Goal: Entertainment & Leisure: Consume media (video, audio)

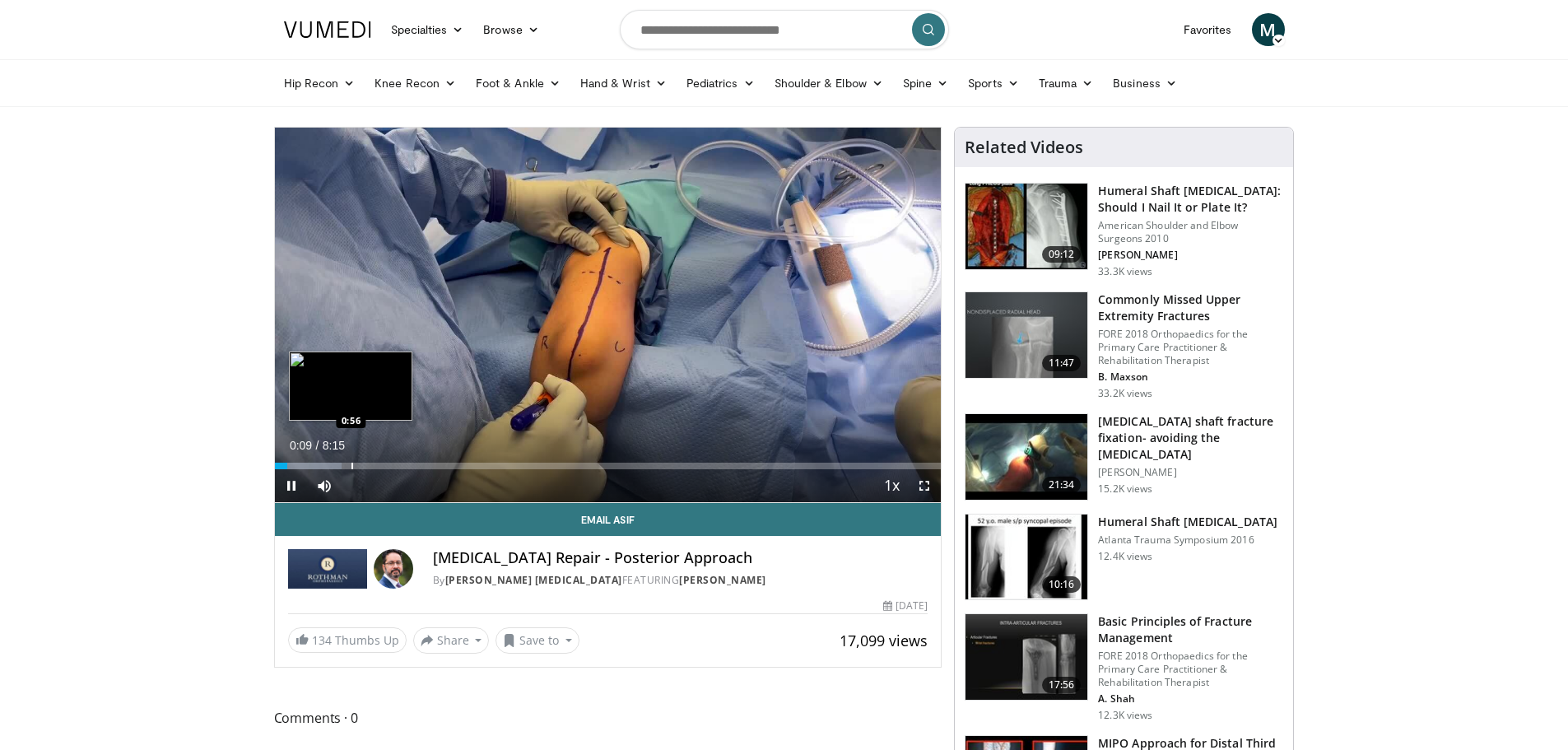
click at [352, 465] on div "Progress Bar" at bounding box center [352, 466] width 2 height 7
click at [392, 465] on div "Progress Bar" at bounding box center [392, 466] width 2 height 7
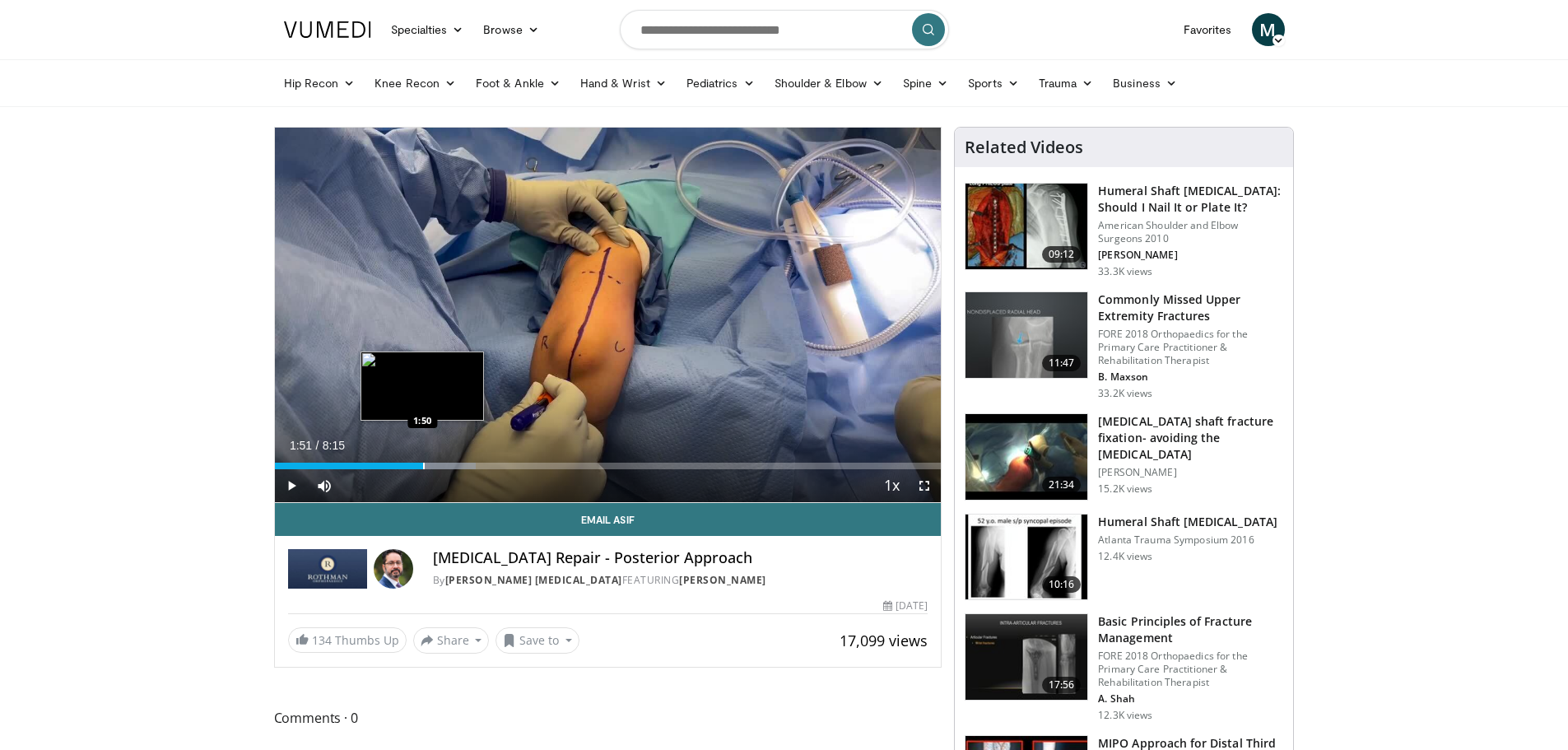
click at [424, 466] on div "Progress Bar" at bounding box center [424, 466] width 2 height 7
click at [422, 465] on div "1:52" at bounding box center [350, 466] width 151 height 7
click at [417, 464] on div "Progress Bar" at bounding box center [418, 466] width 2 height 7
click at [418, 465] on div "Progress Bar" at bounding box center [419, 466] width 2 height 7
click at [438, 465] on div "Progress Bar" at bounding box center [438, 466] width 2 height 7
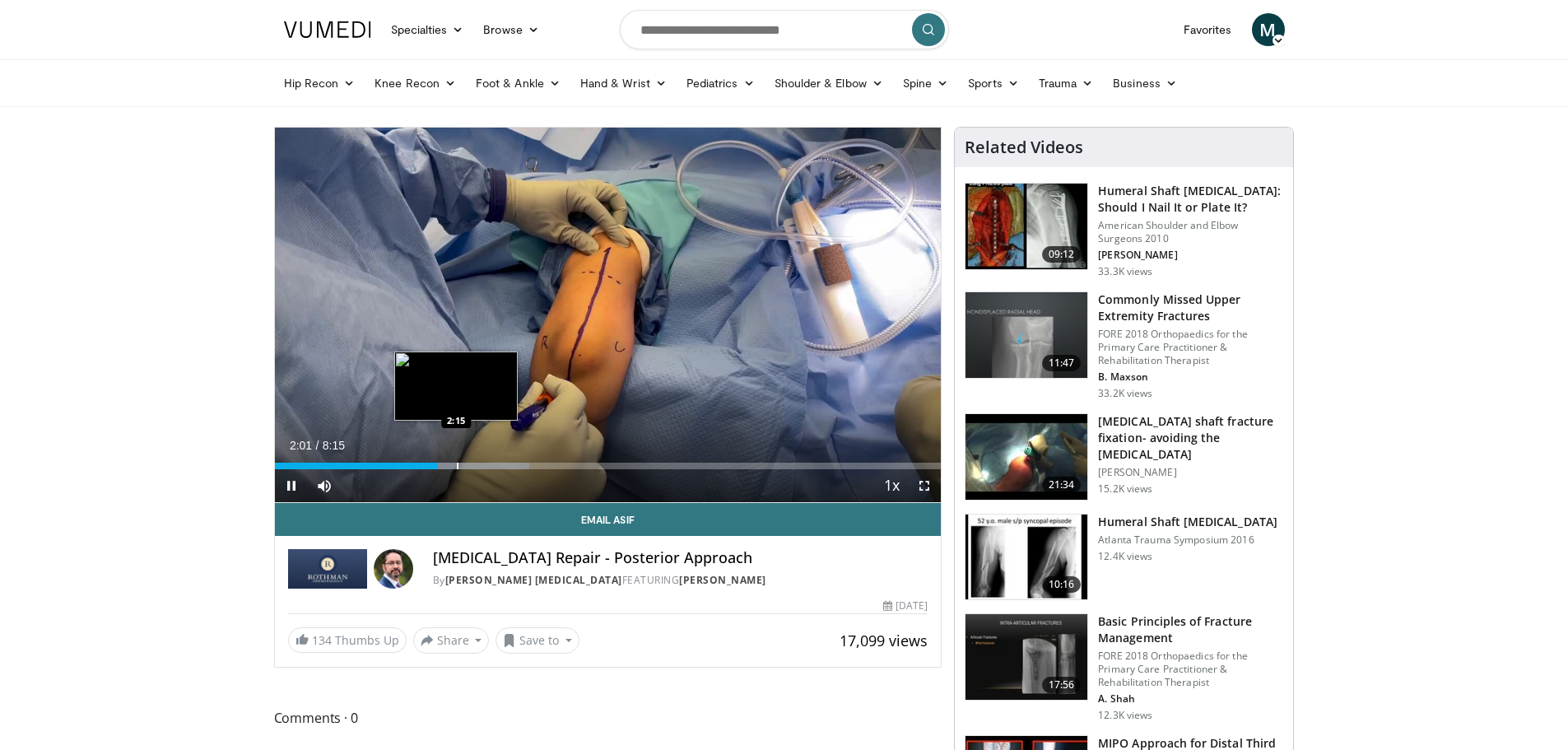
click at [457, 465] on div "Progress Bar" at bounding box center [458, 466] width 2 height 7
click at [496, 465] on div "Progress Bar" at bounding box center [496, 466] width 2 height 7
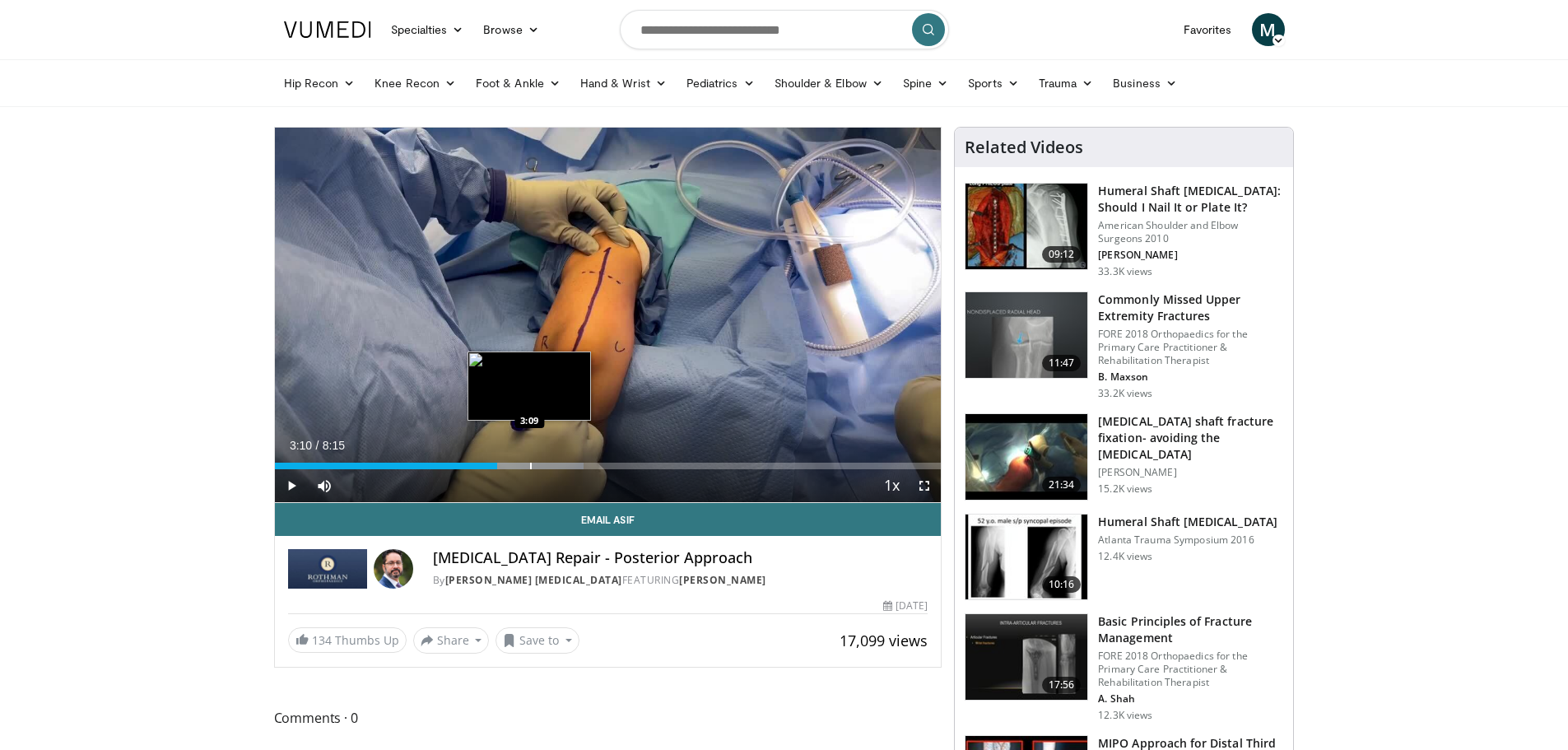
click at [530, 466] on div "Progress Bar" at bounding box center [531, 466] width 2 height 7
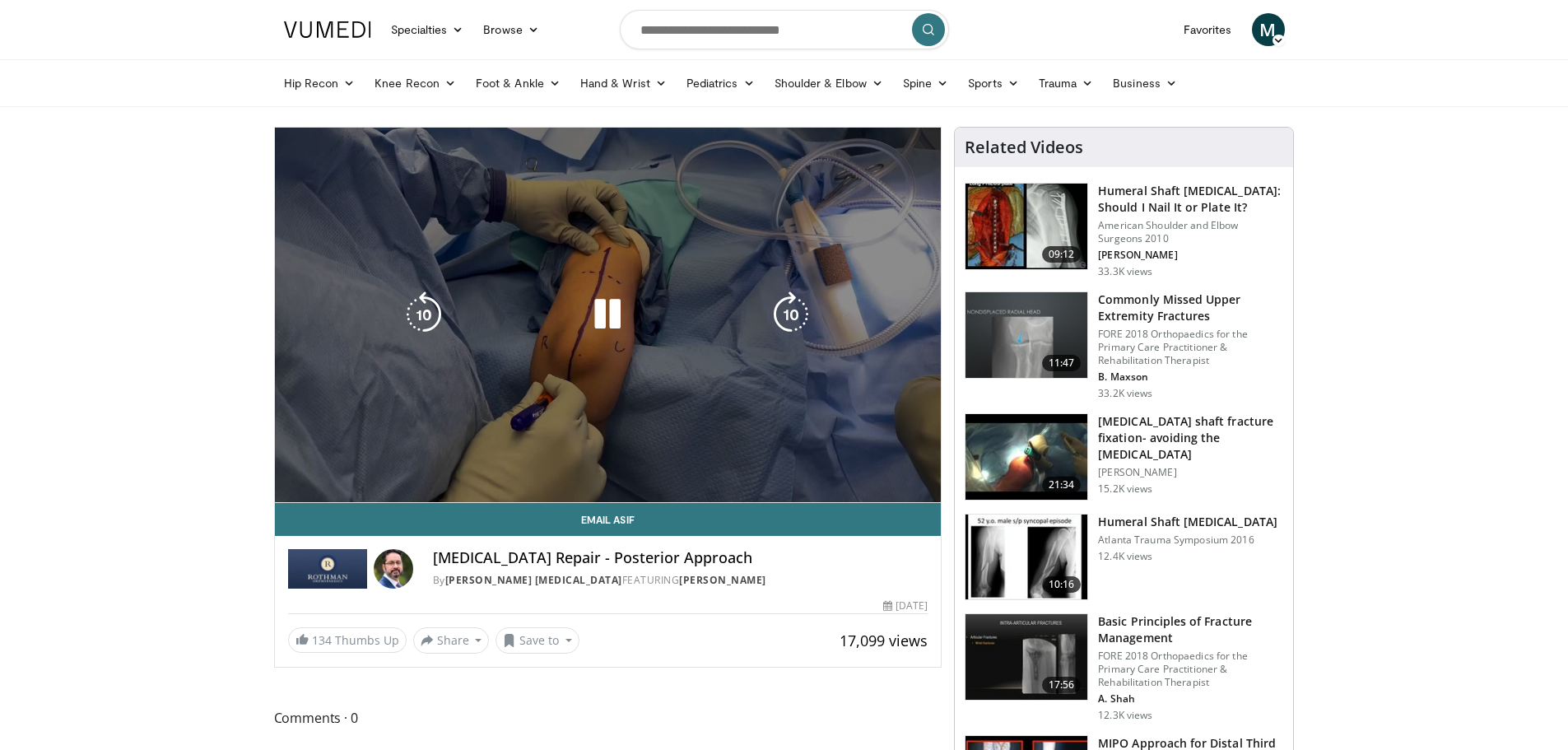
click at [567, 468] on video-js "**********" at bounding box center [608, 314] width 667 height 375
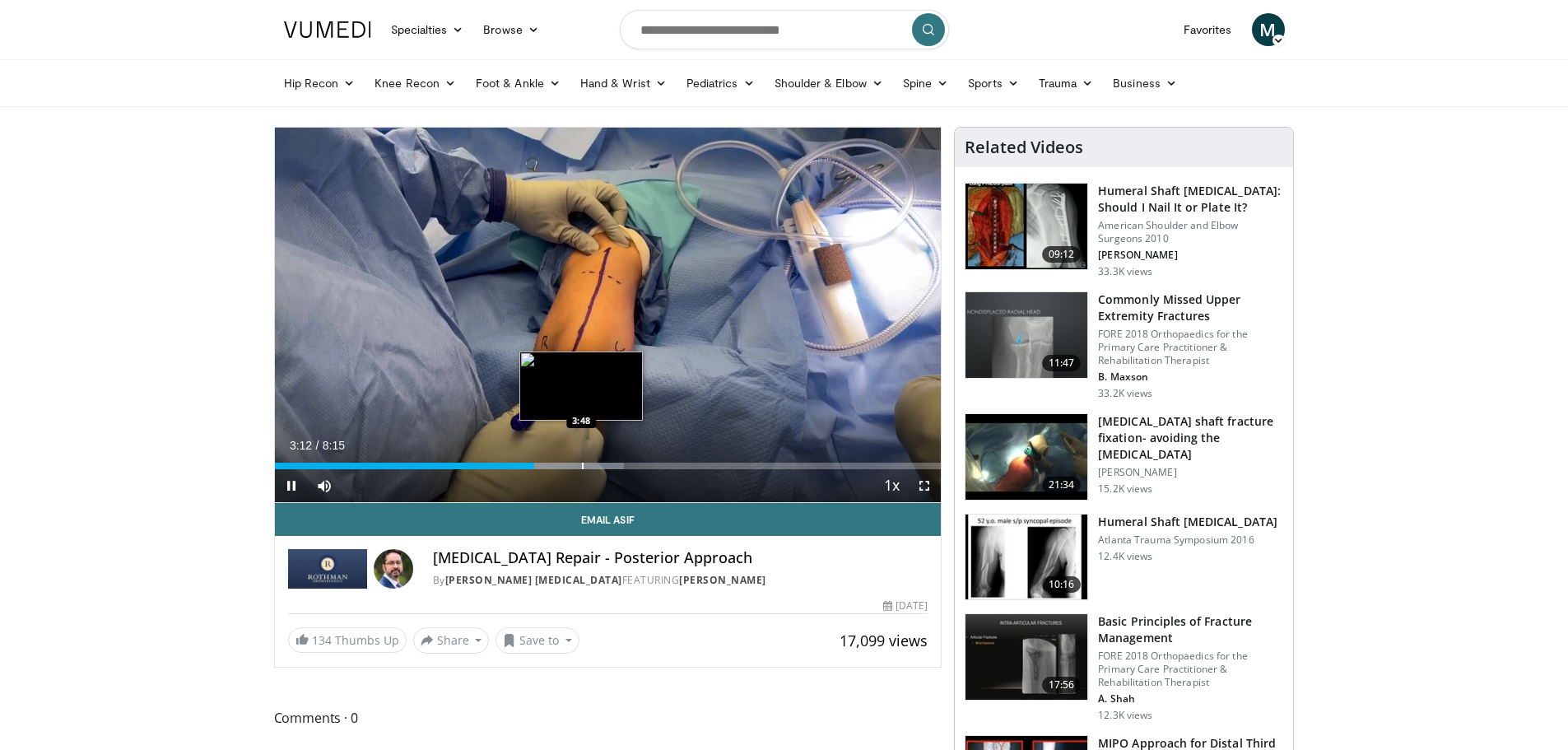
click at [581, 466] on div "Progress Bar" at bounding box center [582, 466] width 2 height 7
click at [623, 468] on div "Progress Bar" at bounding box center [623, 466] width 2 height 7
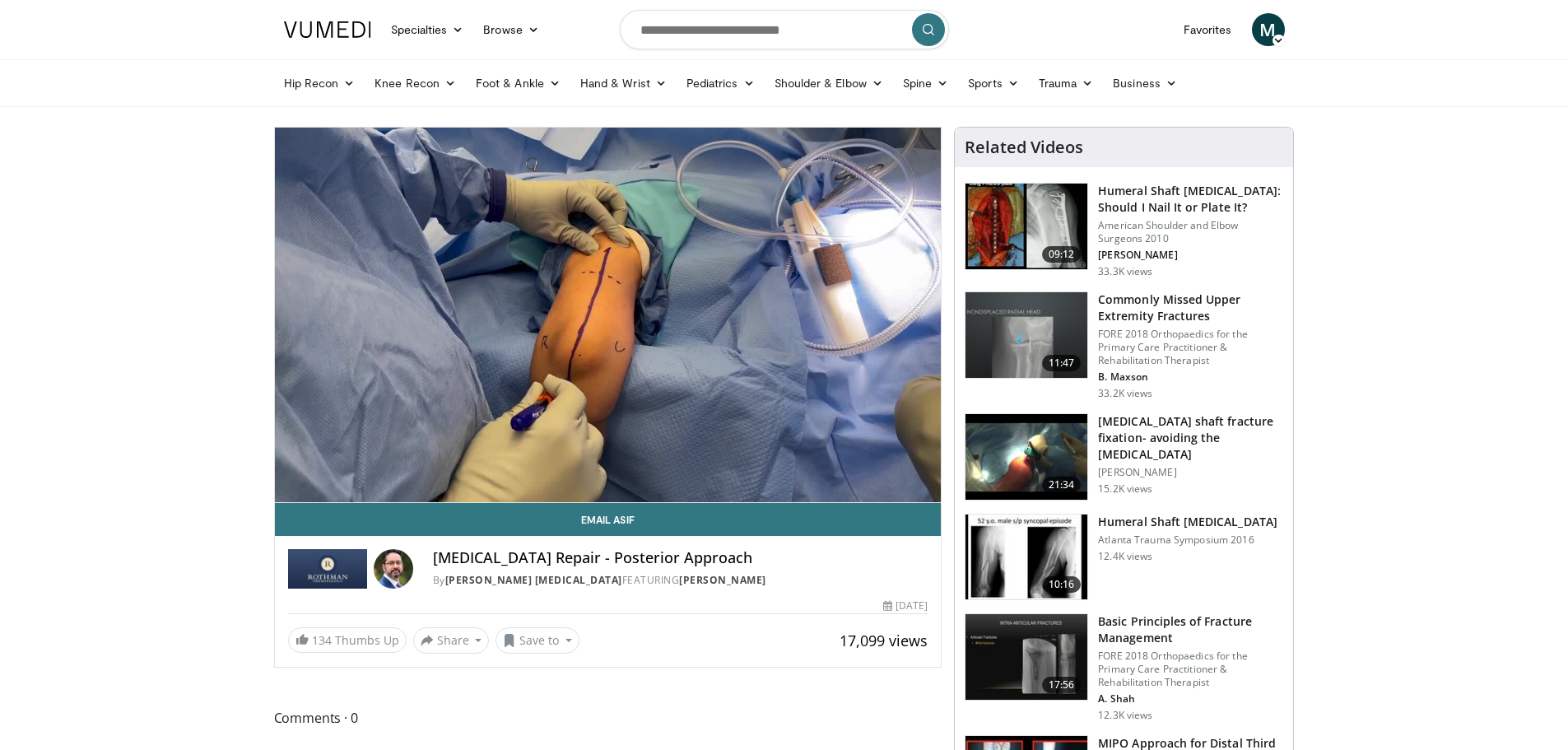
click at [652, 465] on video-js "**********" at bounding box center [608, 314] width 667 height 375
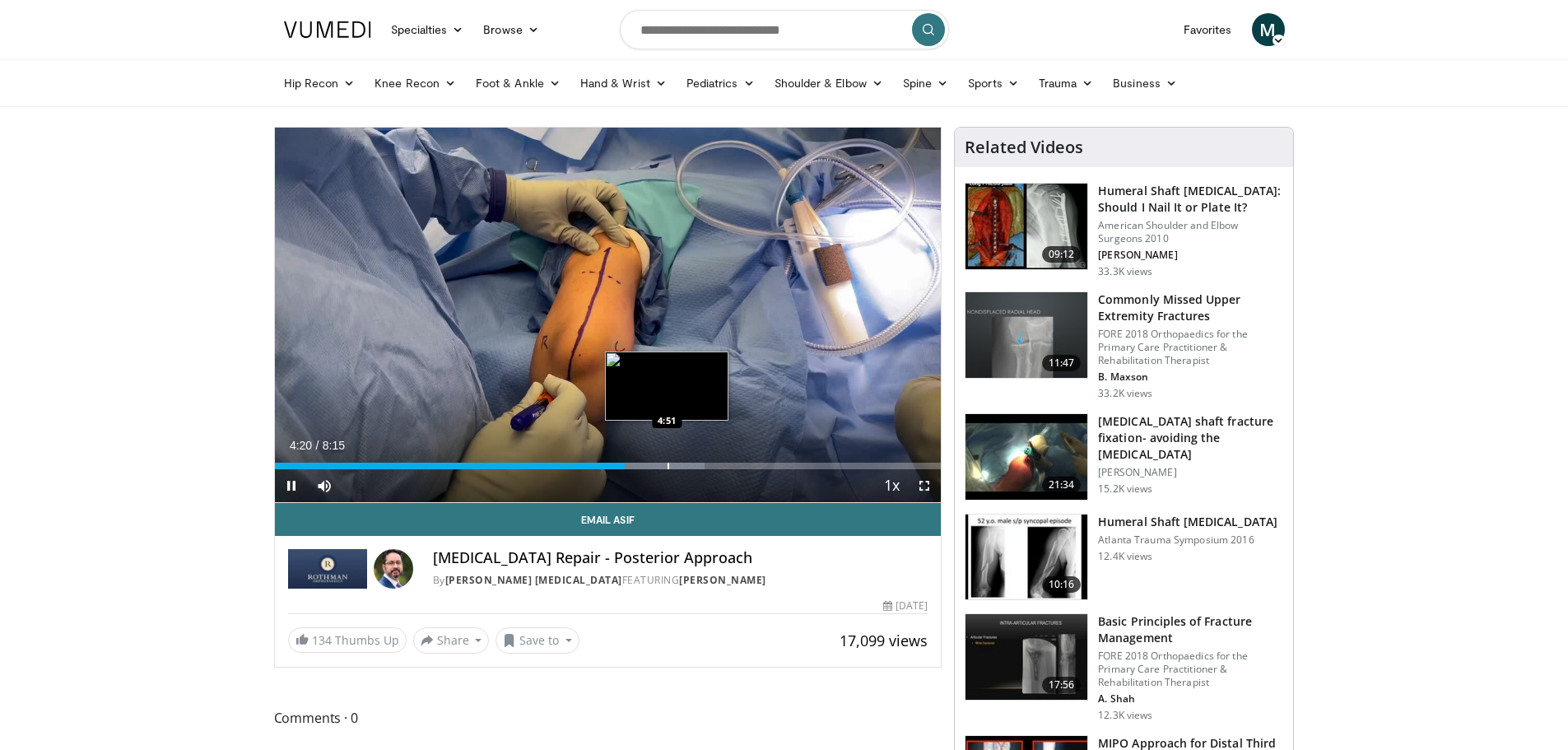
click at [668, 466] on div "Progress Bar" at bounding box center [669, 466] width 2 height 7
click at [930, 483] on span "Video Player" at bounding box center [924, 486] width 33 height 33
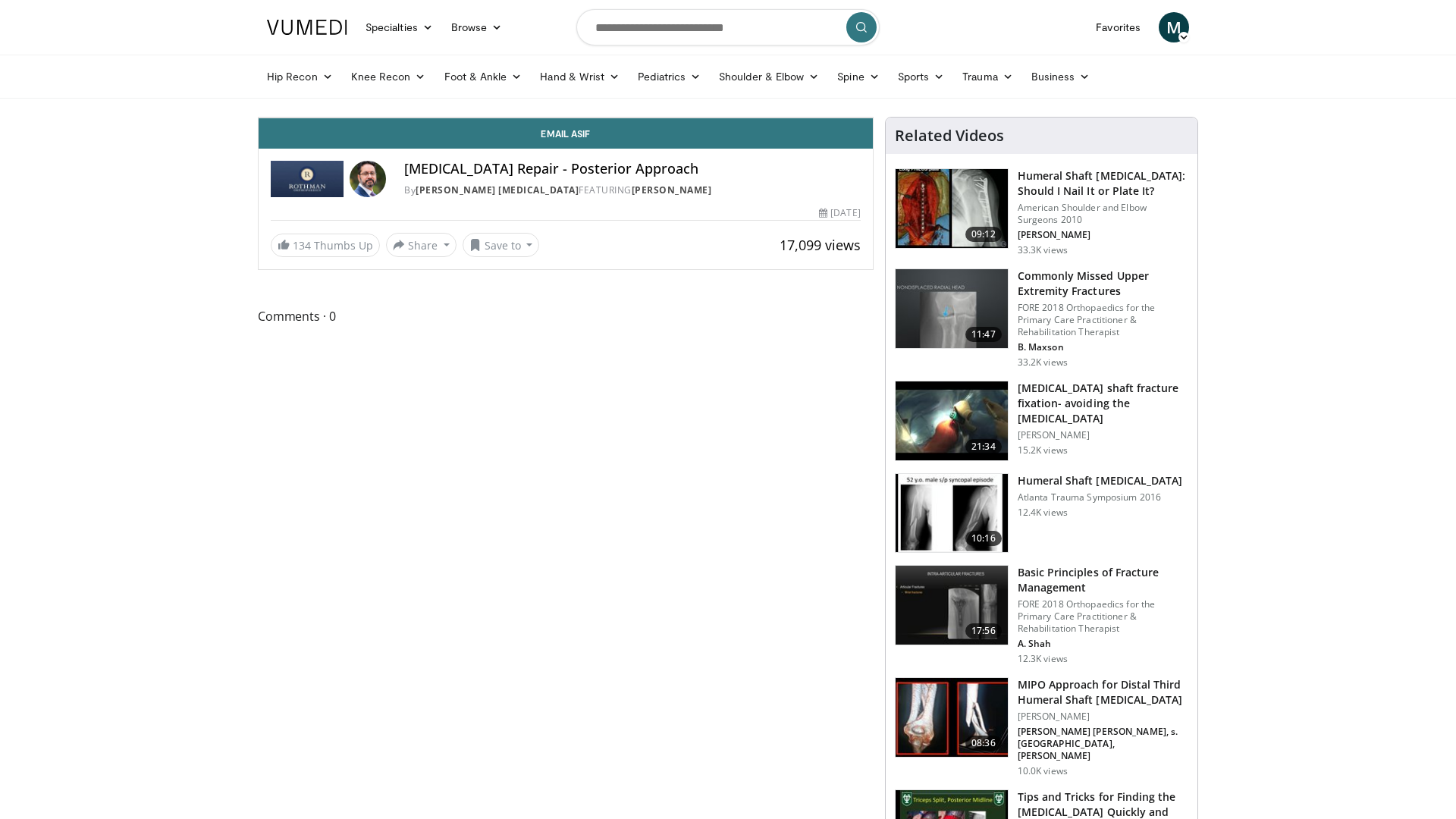
click at [787, 87] on div "Progress Bar" at bounding box center [788, 84] width 2 height 6
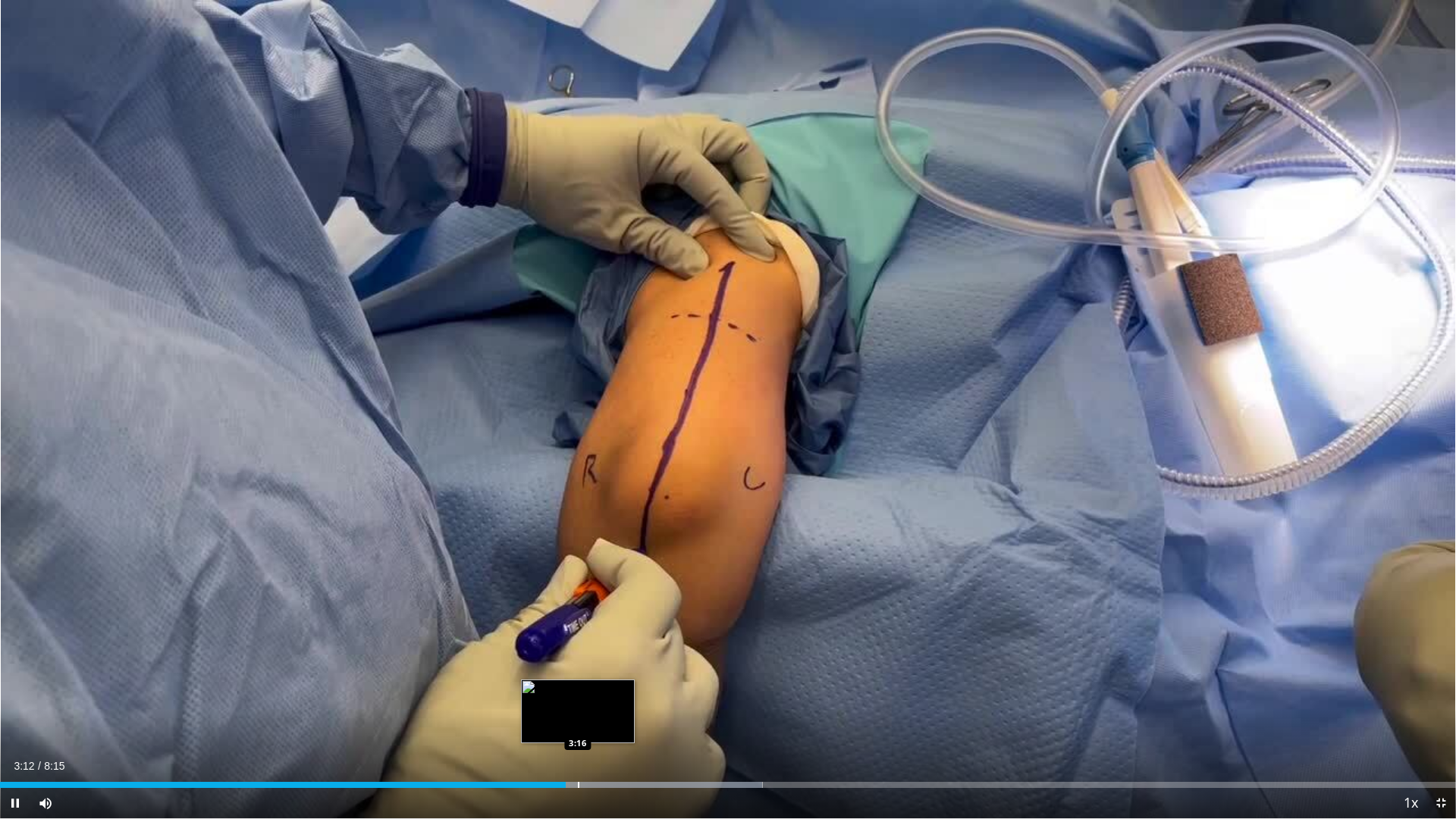
click at [578, 690] on div "Progress Bar" at bounding box center [579, 785] width 2 height 6
click at [594, 690] on div "Progress Bar" at bounding box center [594, 785] width 2 height 6
click at [631, 690] on div "Progress Bar" at bounding box center [632, 785] width 2 height 6
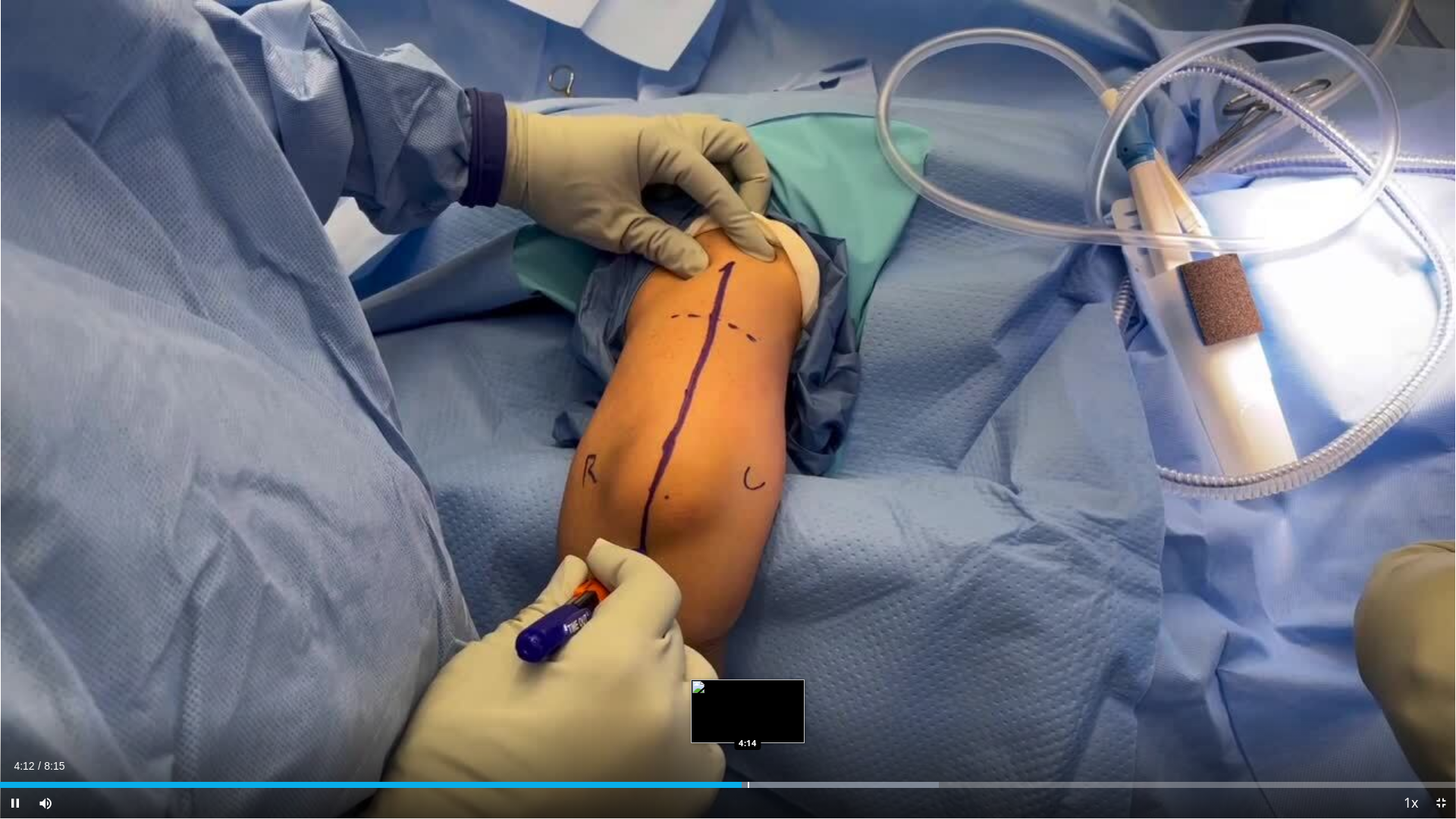
click at [747, 690] on div "Progress Bar" at bounding box center [794, 785] width 289 height 6
click at [760, 690] on div "Progress Bar" at bounding box center [761, 785] width 2 height 6
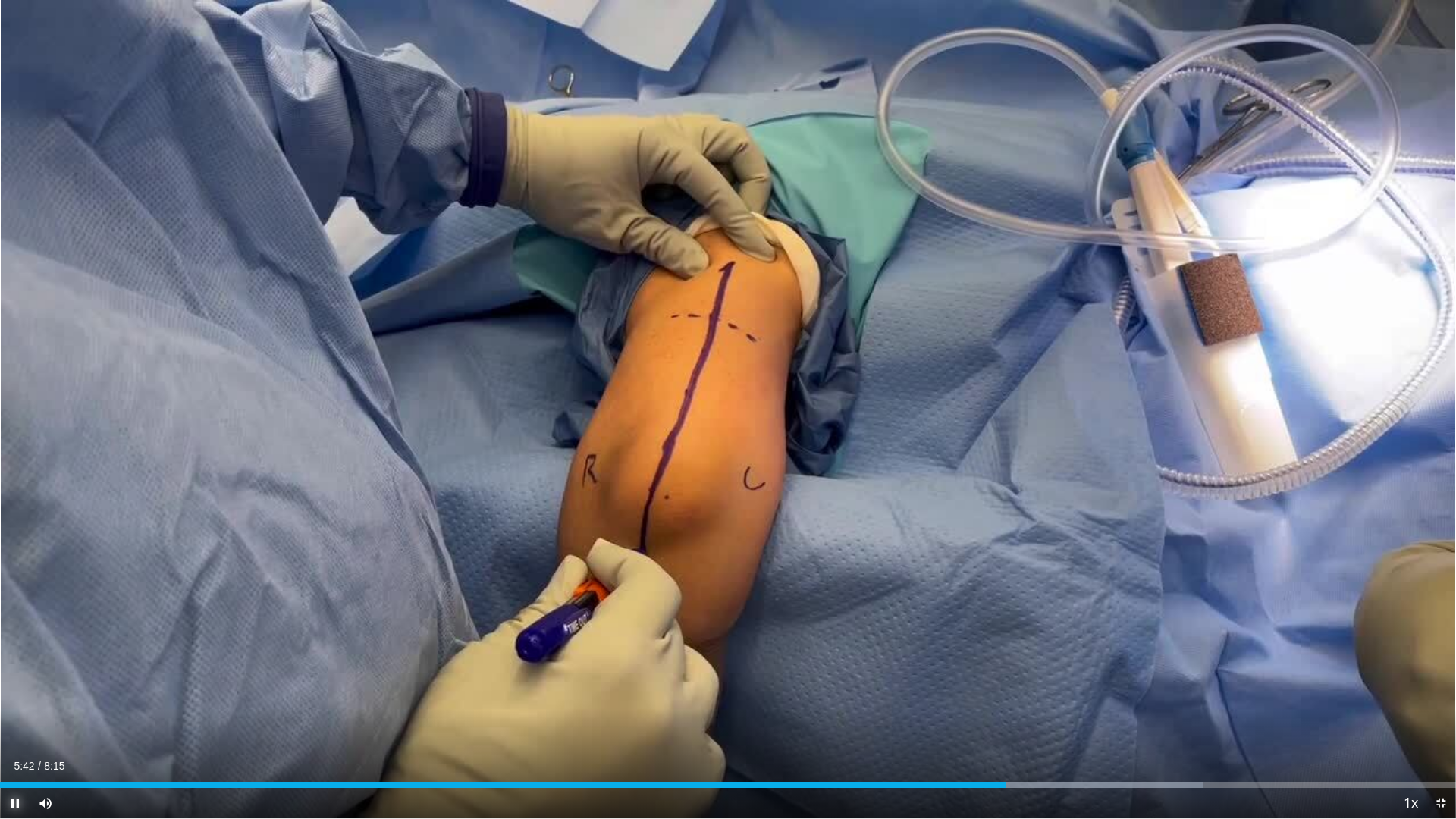
click at [16, 690] on span "Video Player" at bounding box center [15, 804] width 31 height 31
